Goal: Unclear: Browse casually

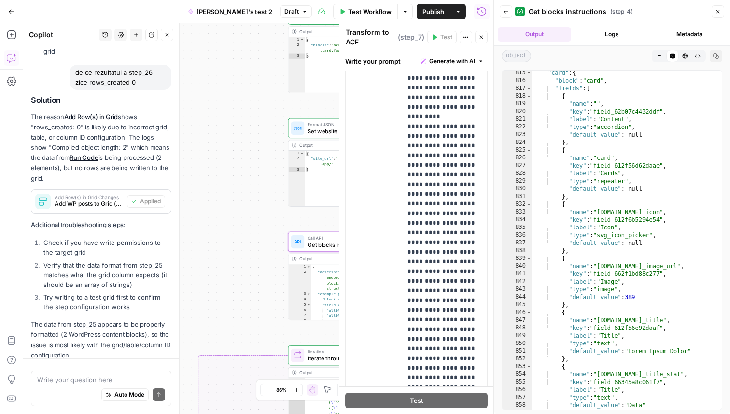
scroll to position [590, 0]
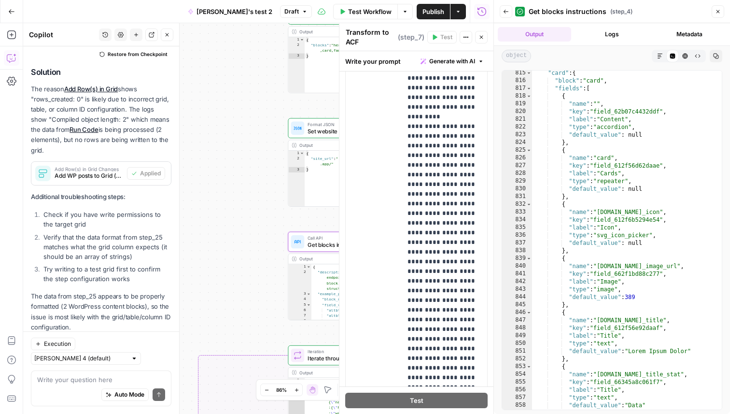
click at [241, 62] on div "true false Workflow Set Inputs Inputs Read from Grid Read posts from Grid Step …" at bounding box center [258, 218] width 470 height 390
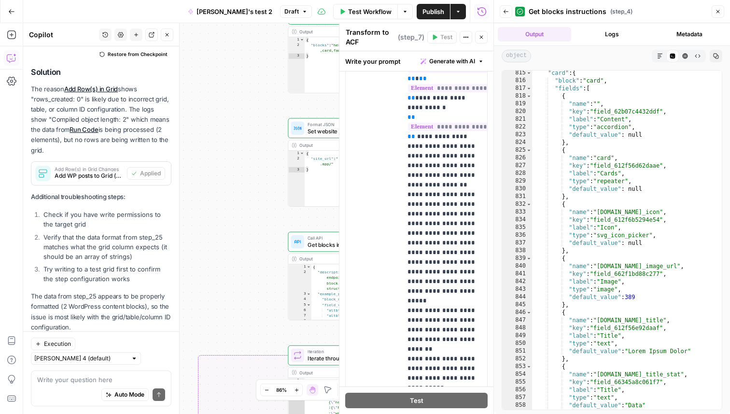
scroll to position [0, 0]
